Goal: Transaction & Acquisition: Purchase product/service

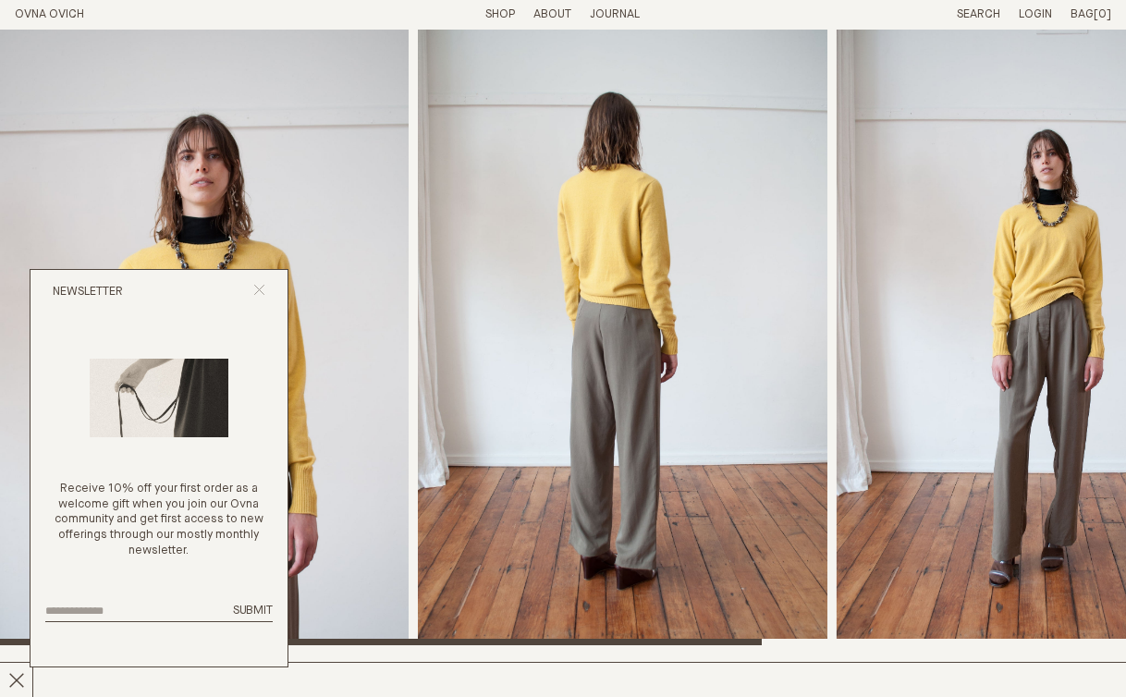
click at [260, 289] on icon "Close popup" at bounding box center [259, 290] width 12 height 12
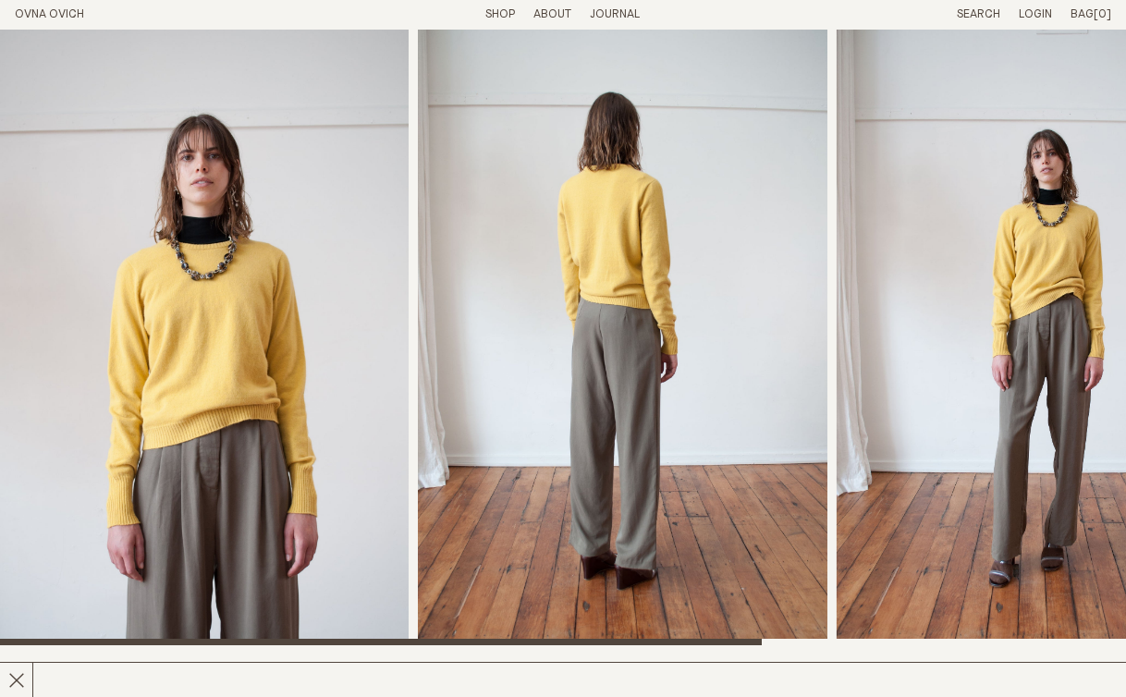
click at [495, 13] on link "Shop" at bounding box center [500, 14] width 30 height 12
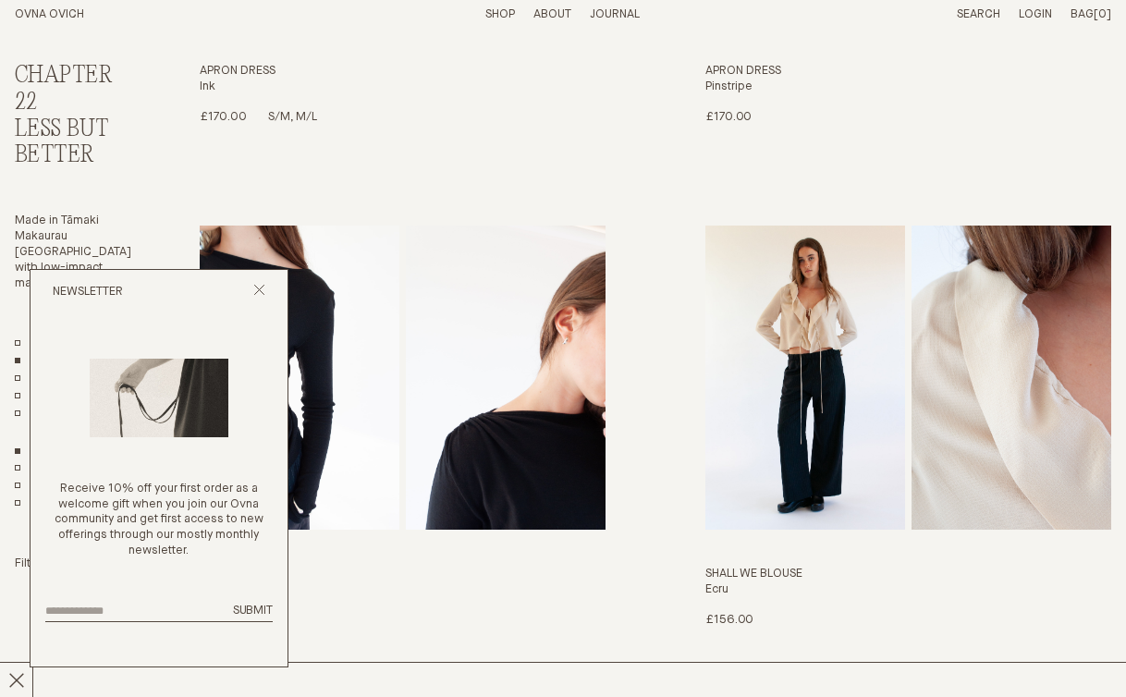
scroll to position [493, 0]
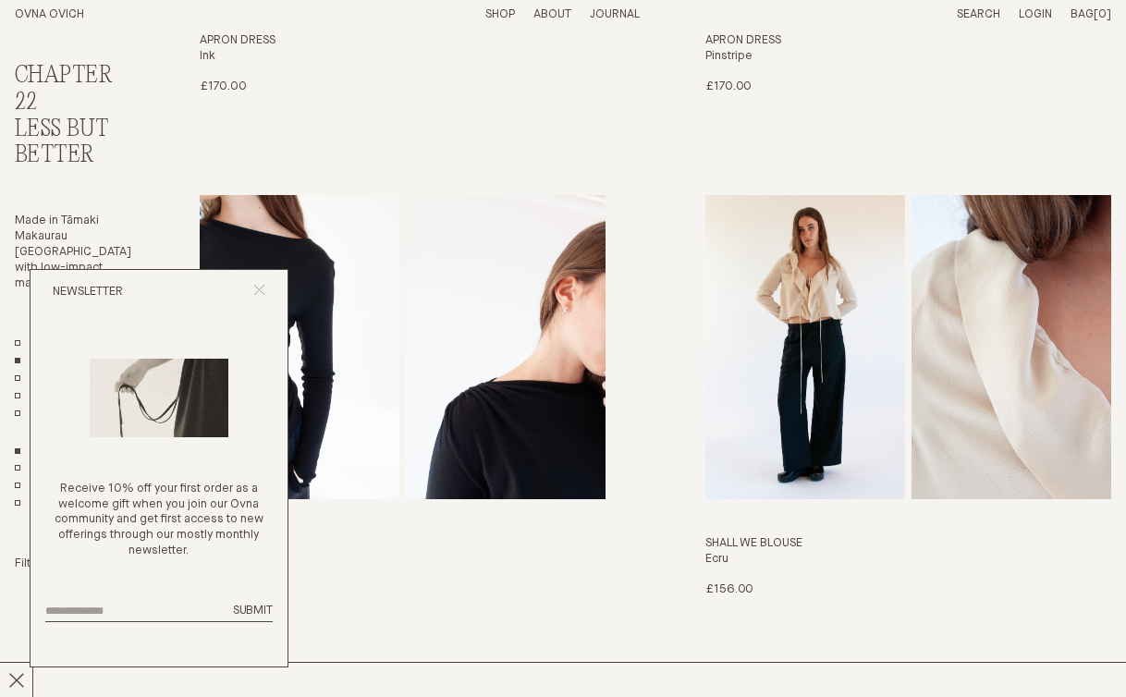
click at [258, 284] on icon "Close popup" at bounding box center [259, 290] width 12 height 12
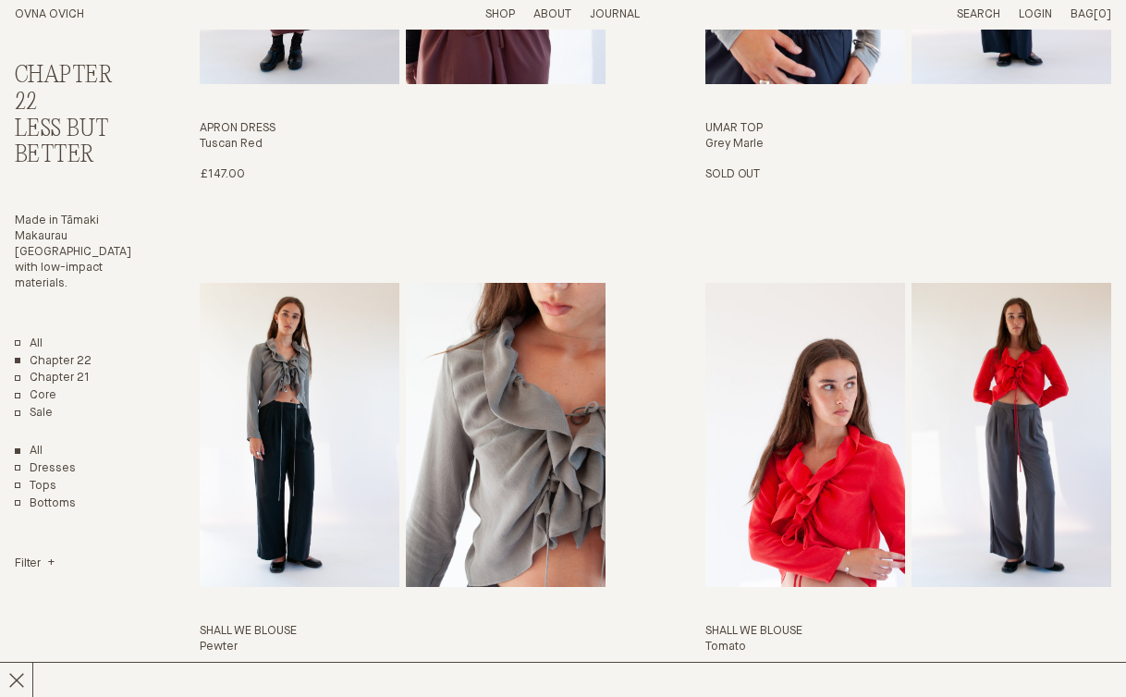
scroll to position [1921, 0]
